Goal: Information Seeking & Learning: Check status

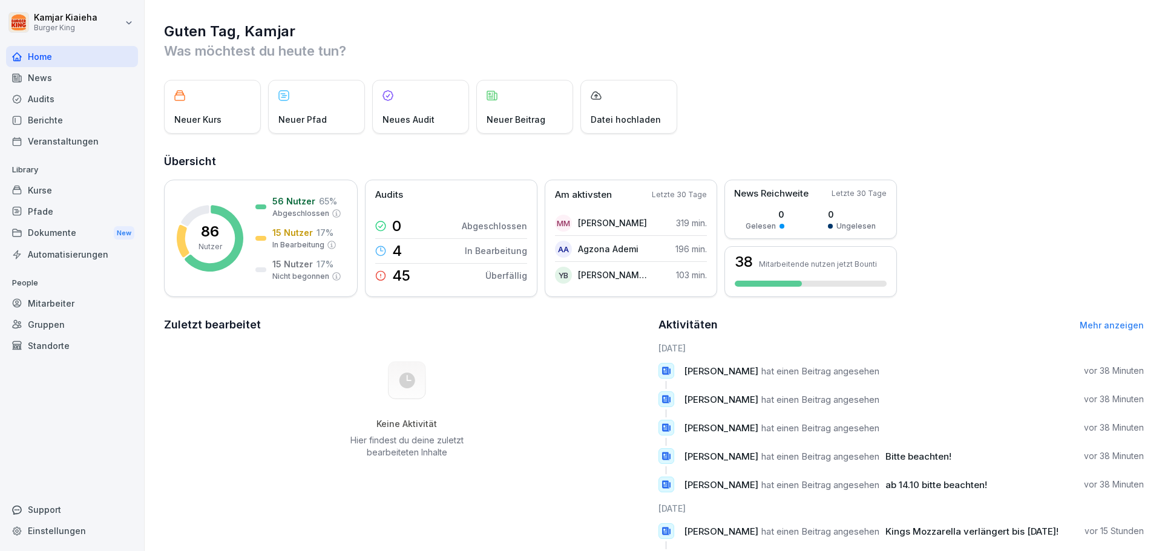
click at [44, 123] on div "Berichte" at bounding box center [72, 120] width 132 height 21
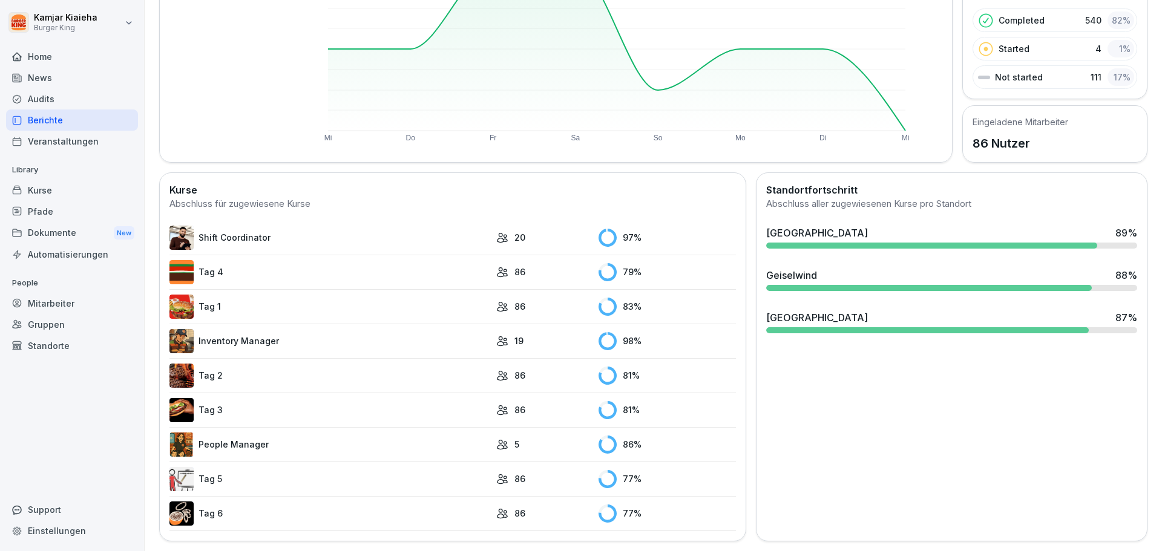
scroll to position [188, 0]
click at [378, 235] on link "Shift Coordinator" at bounding box center [329, 238] width 321 height 24
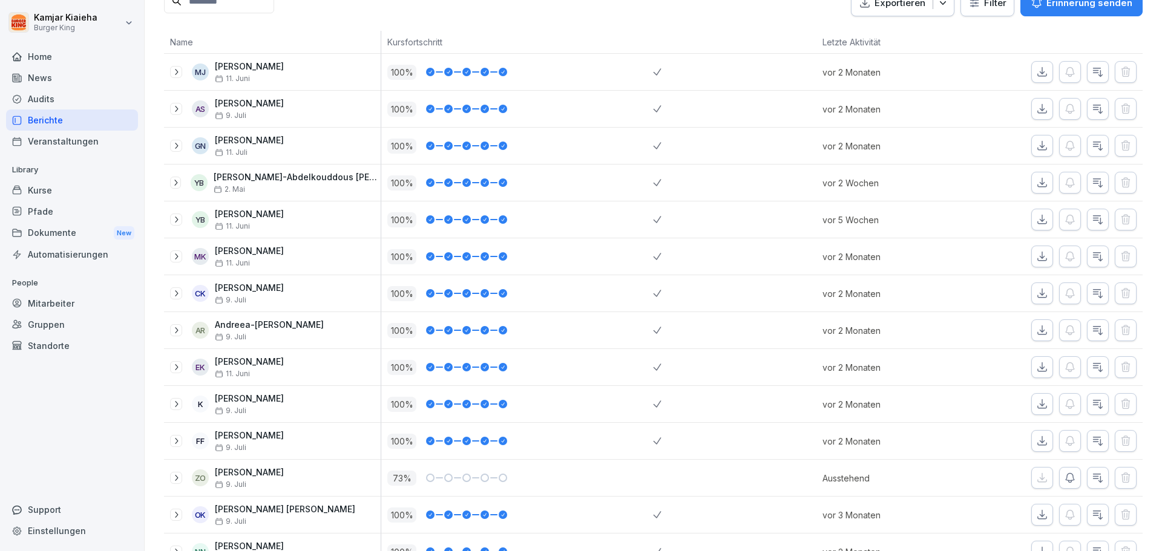
scroll to position [182, 0]
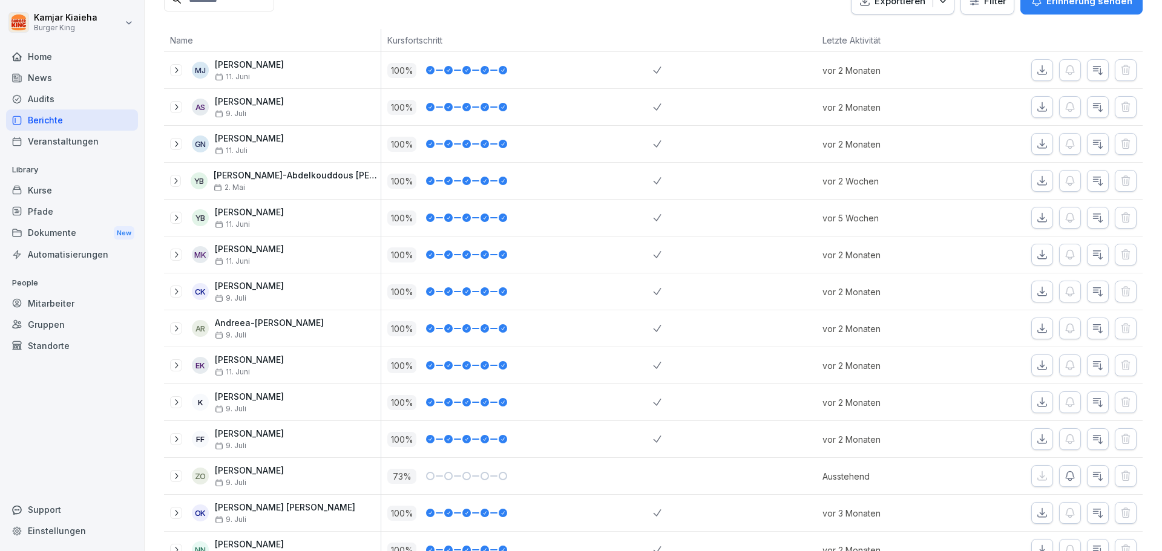
click at [499, 402] on div at bounding box center [503, 402] width 8 height 8
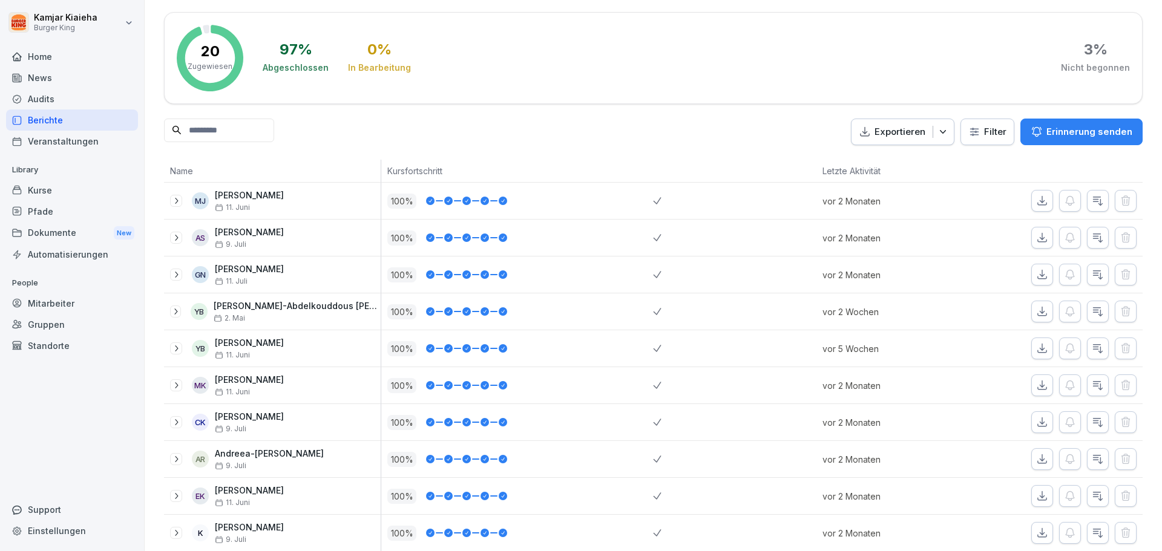
scroll to position [0, 0]
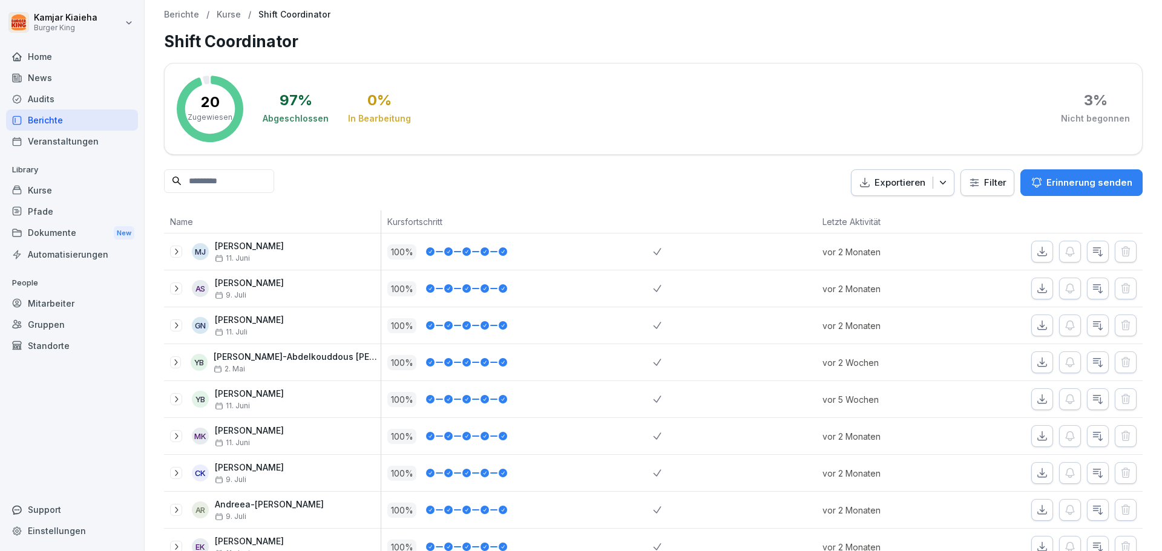
click at [297, 100] on div "97 %" at bounding box center [296, 100] width 33 height 15
click at [215, 119] on p "Zugewiesen" at bounding box center [210, 117] width 45 height 11
